Goal: Information Seeking & Learning: Learn about a topic

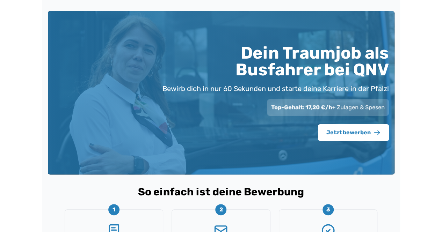
click at [257, 51] on h1 "Dein Traumjob als Busfahrer bei QNV" at bounding box center [271, 62] width 235 height 34
click at [317, 111] on div "Top-Gehalt: 17,20 €/h + Zulagen & Spesen" at bounding box center [328, 107] width 122 height 17
drag, startPoint x: 369, startPoint y: 105, endPoint x: 264, endPoint y: 115, distance: 104.9
click at [366, 106] on div "Top-Gehalt: 17,20 €/h + Zulagen & Spesen" at bounding box center [328, 107] width 122 height 17
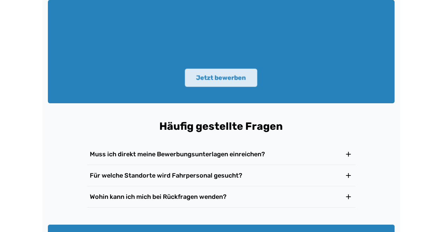
scroll to position [1093, 0]
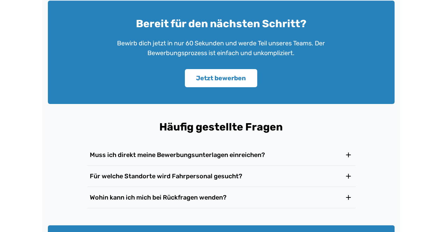
click at [221, 146] on button "Muss ich direkt meine Bewerbungsunterlagen einreichen?" at bounding box center [221, 155] width 268 height 21
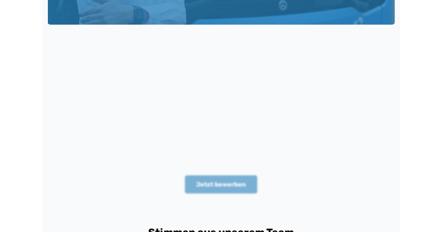
scroll to position [150, 0]
